Goal: Information Seeking & Learning: Understand process/instructions

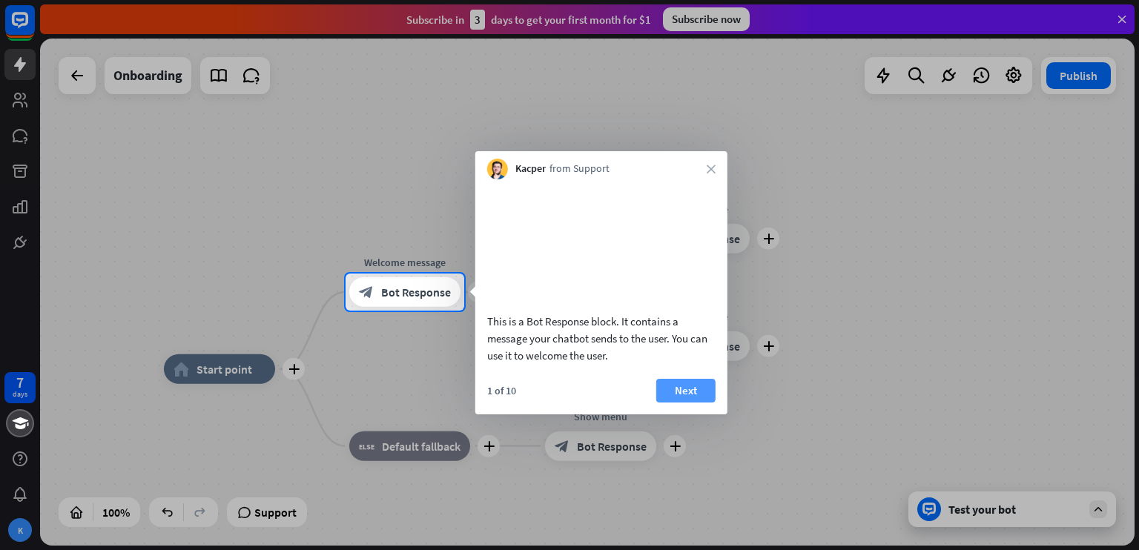
click at [673, 403] on button "Next" at bounding box center [685, 391] width 59 height 24
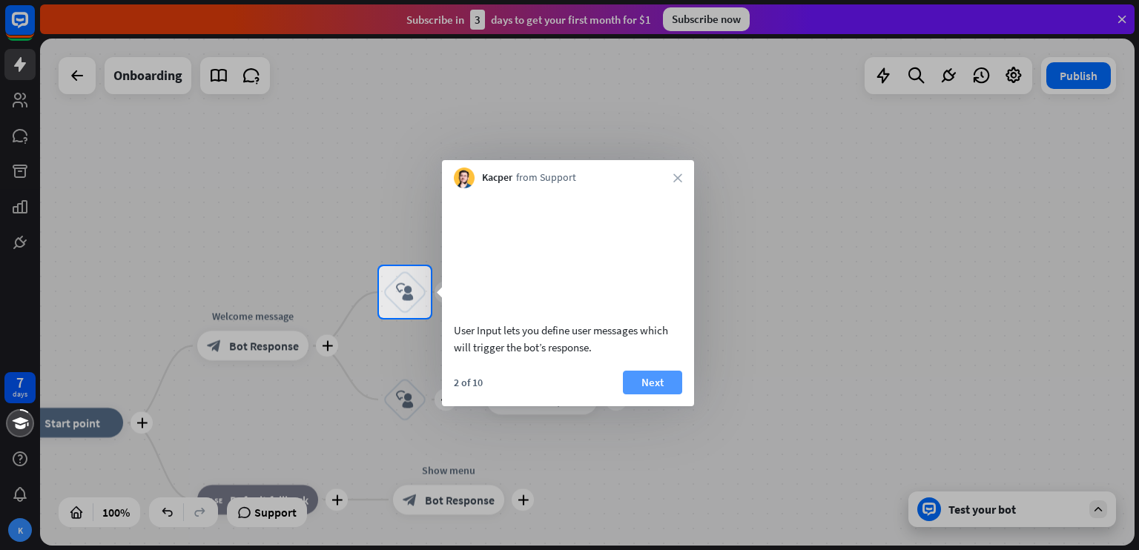
click at [665, 394] on button "Next" at bounding box center [652, 383] width 59 height 24
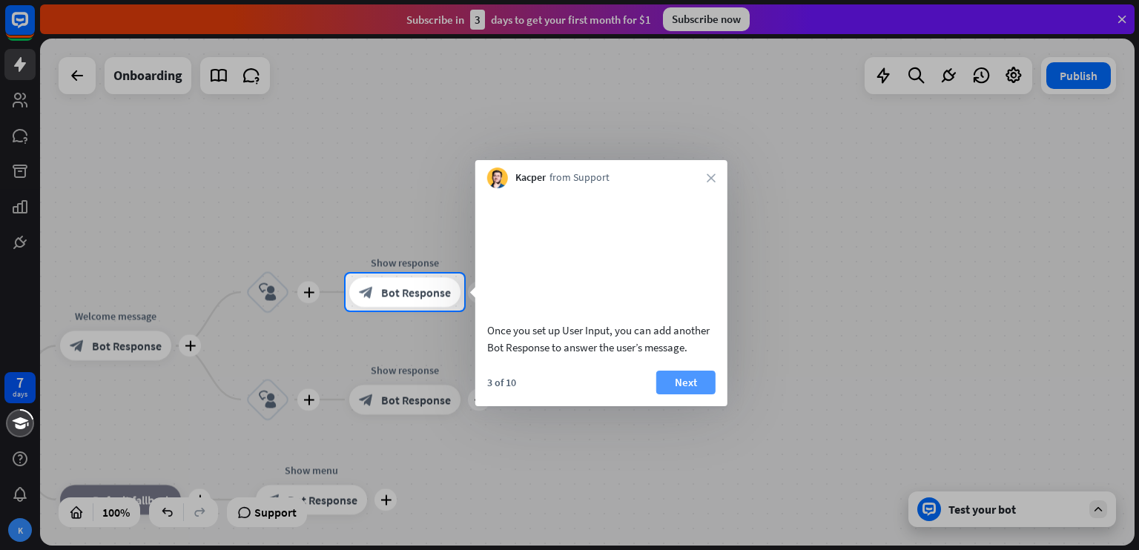
click at [673, 394] on button "Next" at bounding box center [685, 383] width 59 height 24
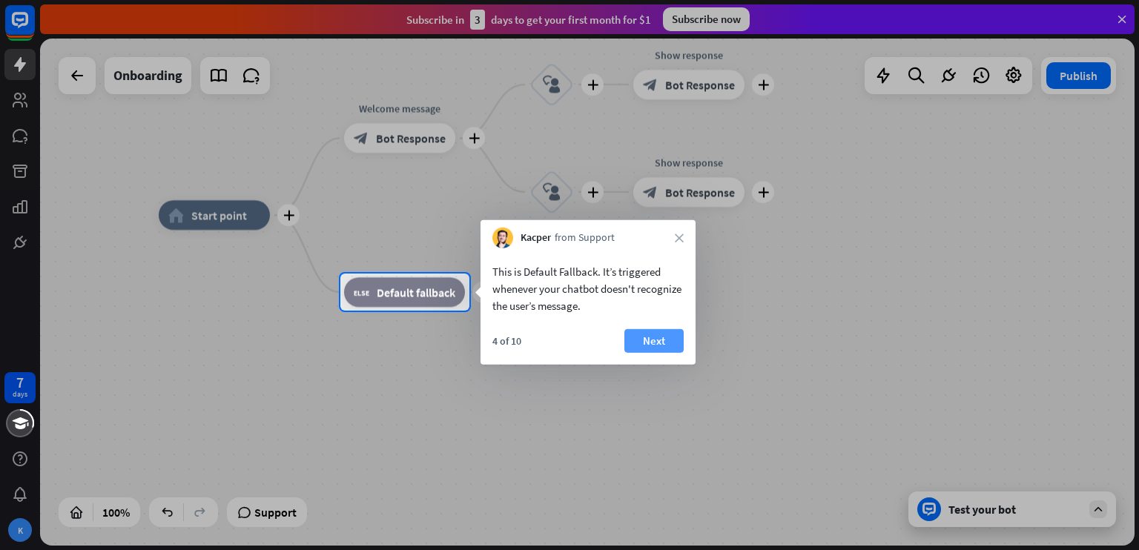
click at [652, 343] on button "Next" at bounding box center [653, 341] width 59 height 24
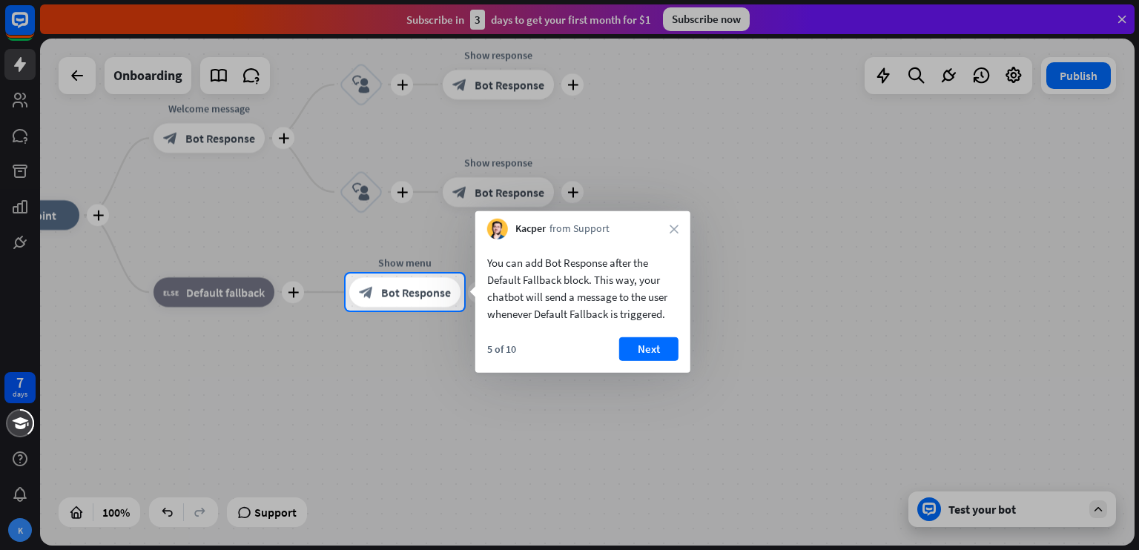
click at [652, 343] on button "Next" at bounding box center [648, 349] width 59 height 24
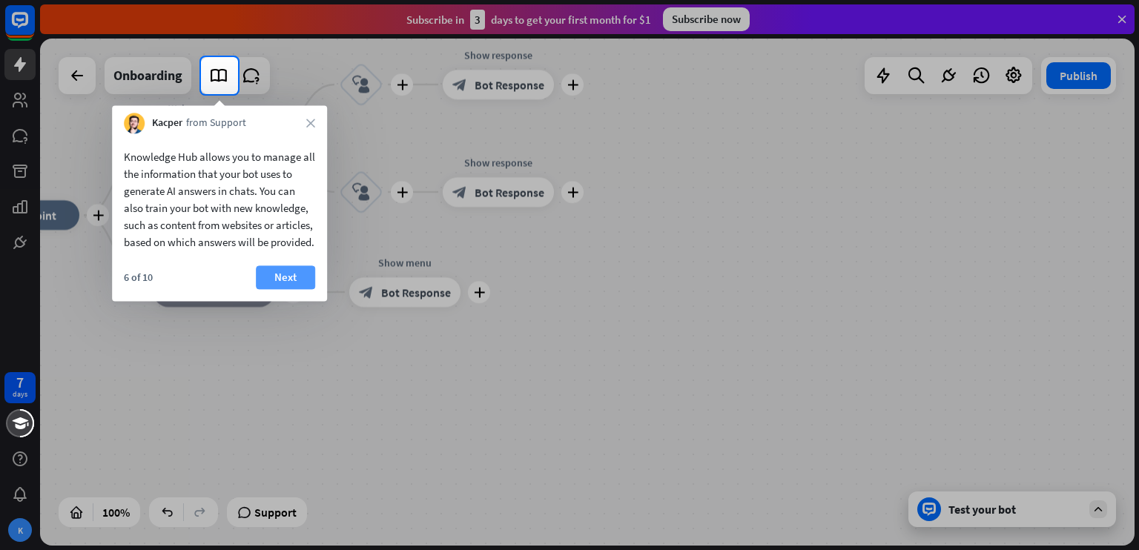
click at [280, 287] on button "Next" at bounding box center [285, 277] width 59 height 24
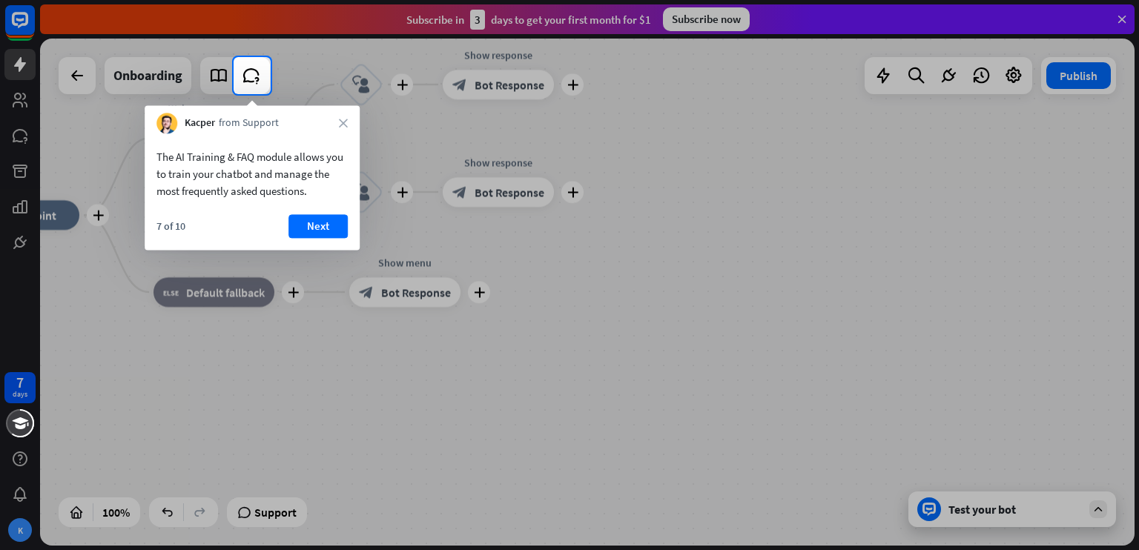
click at [317, 212] on div "The AI Training & FAQ module allows you to train your chatbot and manage the mo…" at bounding box center [252, 191] width 215 height 116
click at [320, 219] on button "Next" at bounding box center [317, 226] width 59 height 24
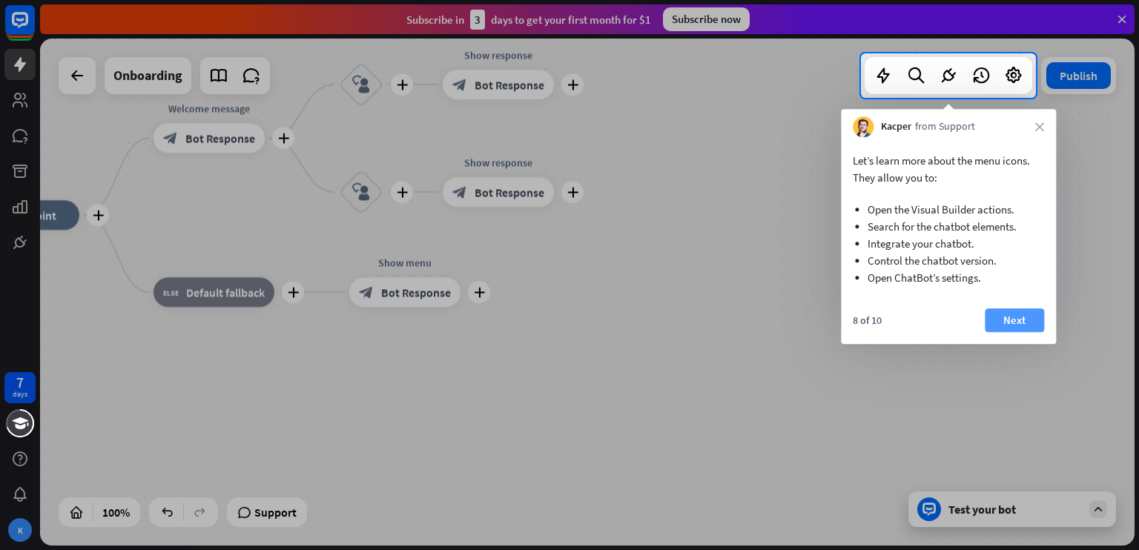
click at [996, 317] on button "Next" at bounding box center [1014, 320] width 59 height 24
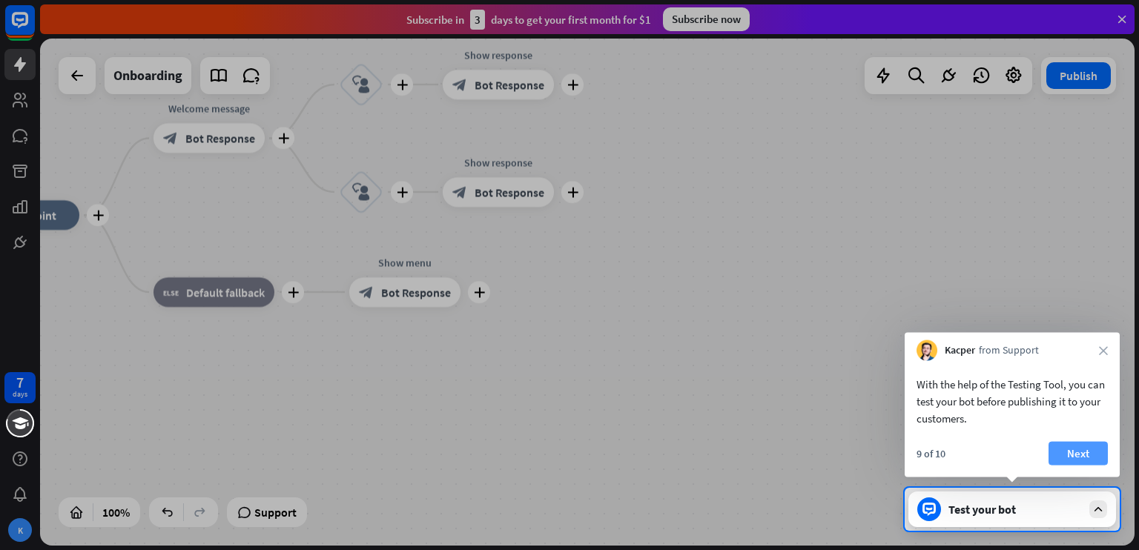
click at [1068, 442] on button "Next" at bounding box center [1077, 454] width 59 height 24
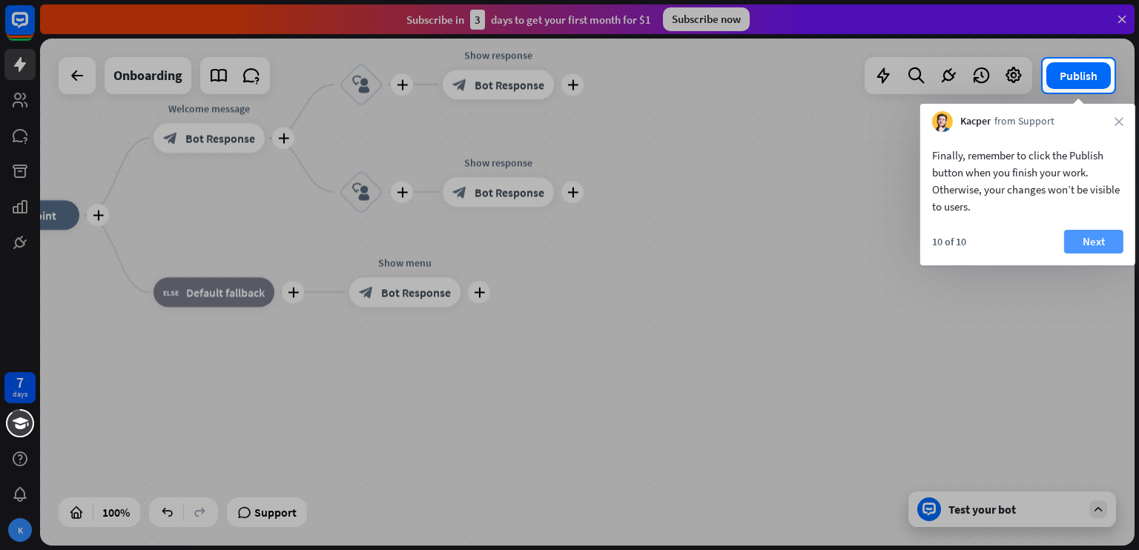
click at [1094, 242] on button "Next" at bounding box center [1093, 242] width 59 height 24
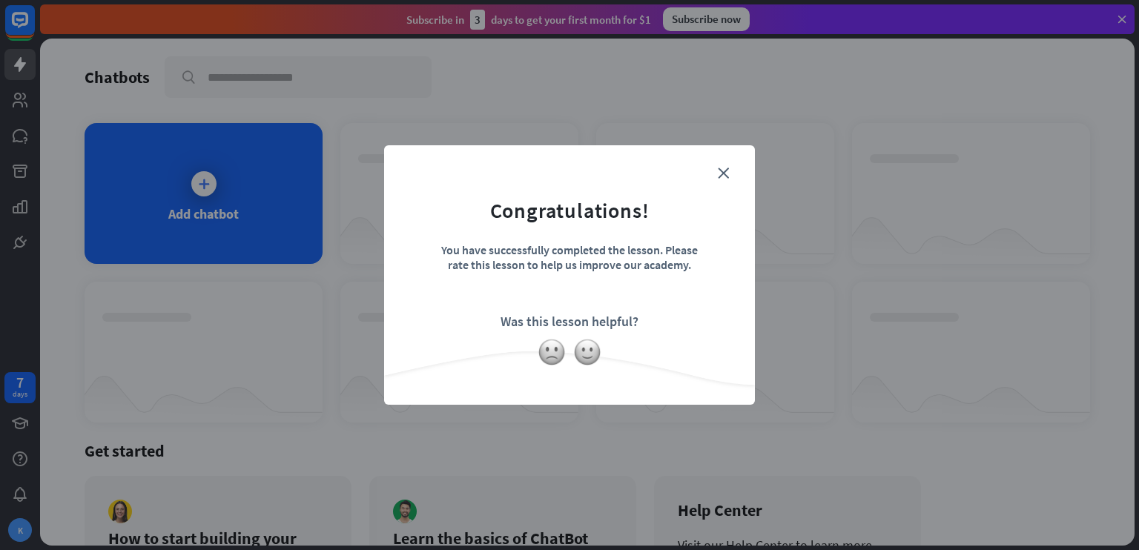
click at [712, 173] on form "Congratulations! You have successfully completed the lesson. Please rate this l…" at bounding box center [570, 252] width 334 height 177
click at [720, 171] on icon "close" at bounding box center [723, 173] width 11 height 11
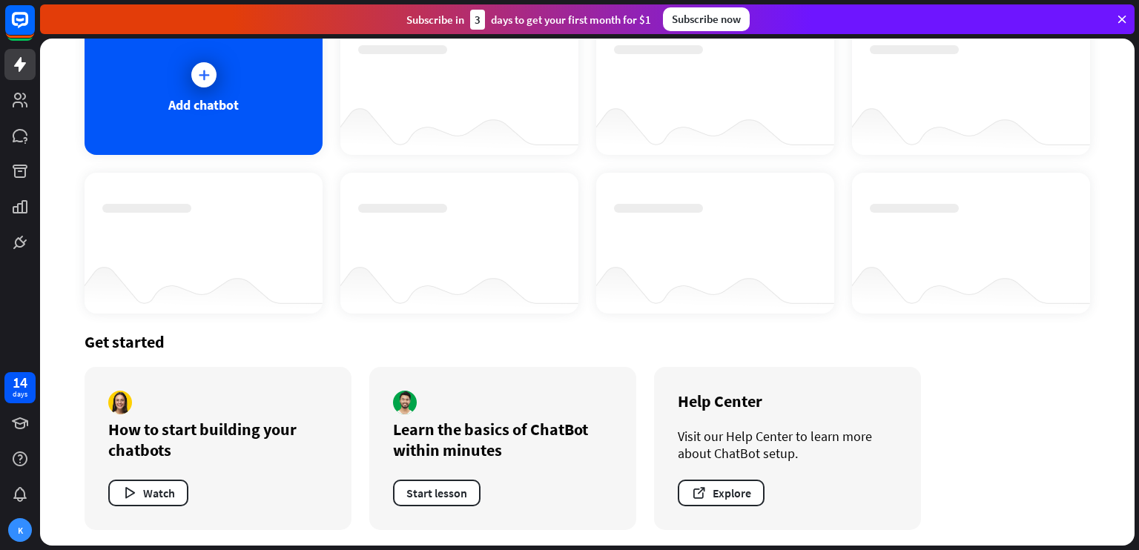
scroll to position [109, 0]
